Goal: Transaction & Acquisition: Purchase product/service

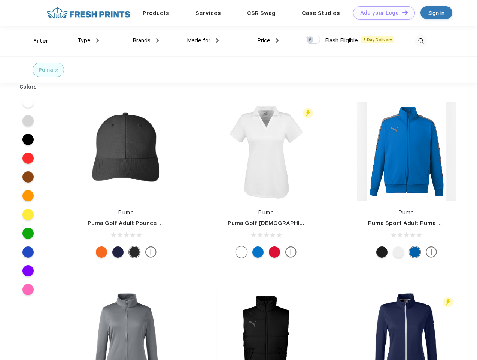
click at [381, 13] on link "Add your Logo Design Tool" at bounding box center [384, 12] width 62 height 13
click at [0, 0] on div "Design Tool" at bounding box center [0, 0] width 0 height 0
click at [402, 12] on link "Add your Logo Design Tool" at bounding box center [384, 12] width 62 height 13
click at [36, 41] on div "Filter" at bounding box center [40, 41] width 15 height 9
click at [88, 40] on span "Type" at bounding box center [84, 40] width 13 height 7
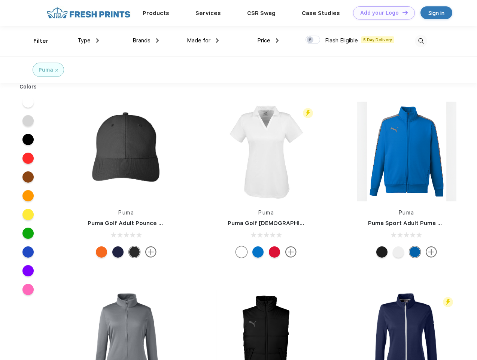
click at [146, 40] on span "Brands" at bounding box center [142, 40] width 18 height 7
click at [203, 40] on span "Made for" at bounding box center [199, 40] width 24 height 7
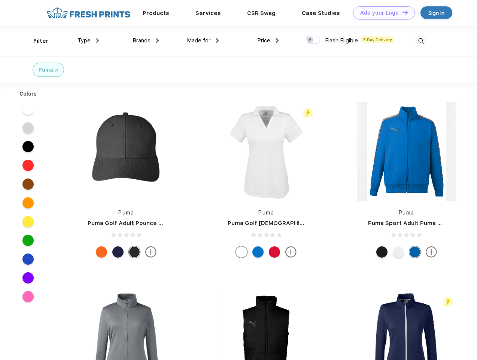
click at [268, 40] on span "Price" at bounding box center [263, 40] width 13 height 7
click at [313, 40] on div at bounding box center [313, 40] width 15 height 8
click at [311, 40] on input "checkbox" at bounding box center [308, 37] width 5 height 5
click at [421, 41] on img at bounding box center [421, 41] width 12 height 12
